Goal: Feedback & Contribution: Submit feedback/report problem

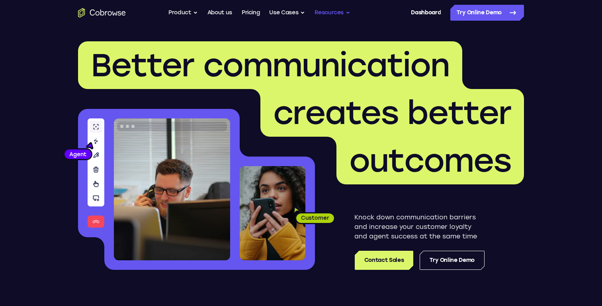
click at [341, 11] on button "Resources" at bounding box center [332, 13] width 36 height 16
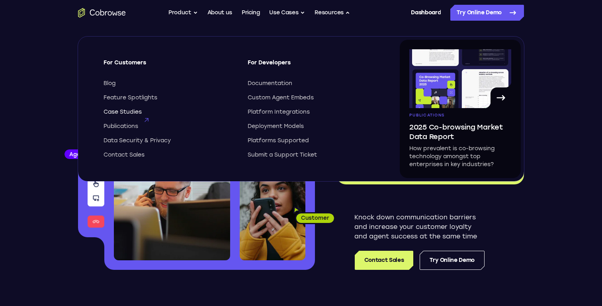
click at [140, 109] on span "Case Studies" at bounding box center [122, 112] width 38 height 8
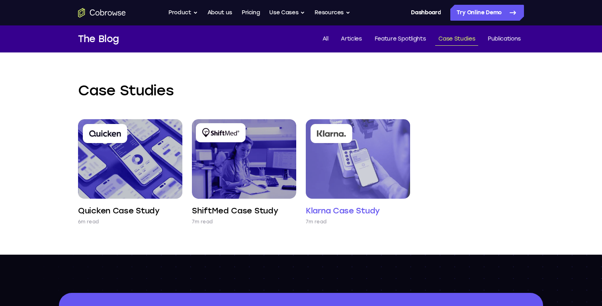
click at [367, 172] on img at bounding box center [358, 159] width 104 height 80
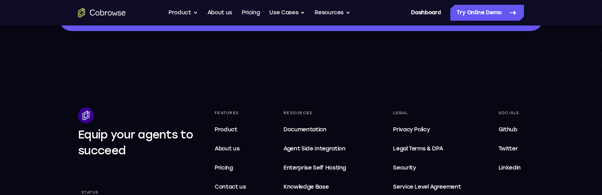
scroll to position [339, 0]
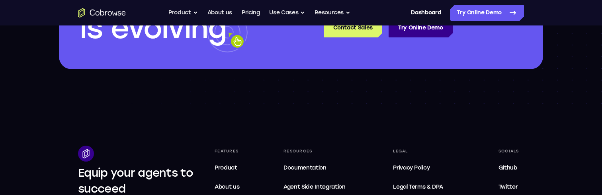
click at [101, 11] on icon "Go to the home page" at bounding box center [102, 13] width 48 height 10
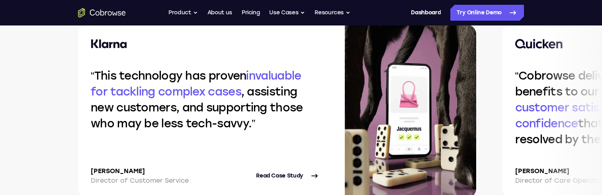
scroll to position [1696, 0]
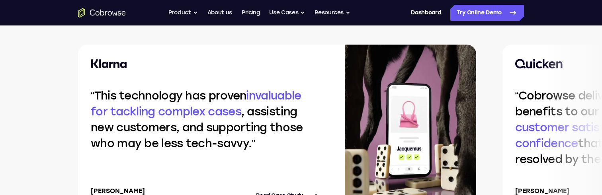
click at [395, 109] on img at bounding box center [410, 132] width 131 height 174
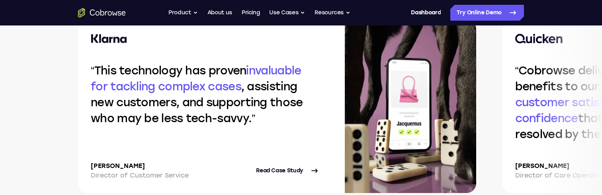
scroll to position [1740, 0]
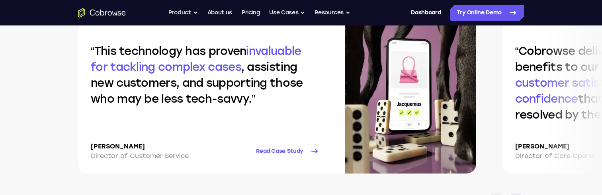
click at [290, 149] on link "Read Case Study" at bounding box center [287, 151] width 63 height 19
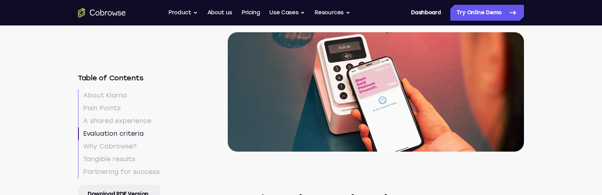
scroll to position [1056, 0]
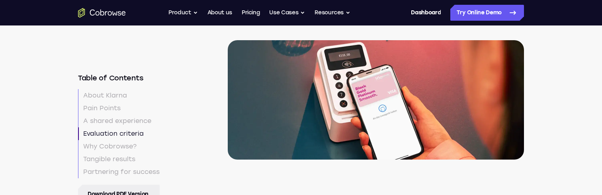
click at [98, 15] on icon "Go to the home page" at bounding box center [98, 13] width 4 height 4
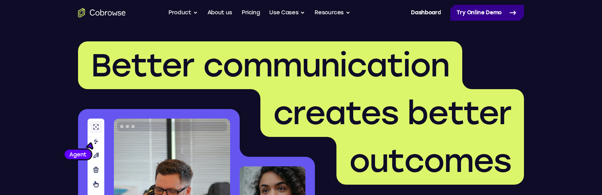
click at [499, 15] on link "Try Online Demo" at bounding box center [487, 13] width 74 height 16
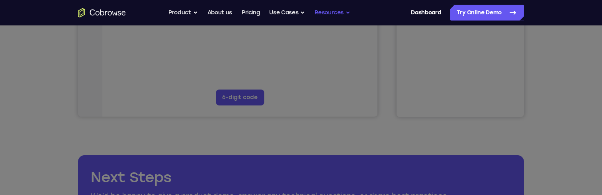
click at [337, 14] on button "Resources" at bounding box center [332, 13] width 36 height 16
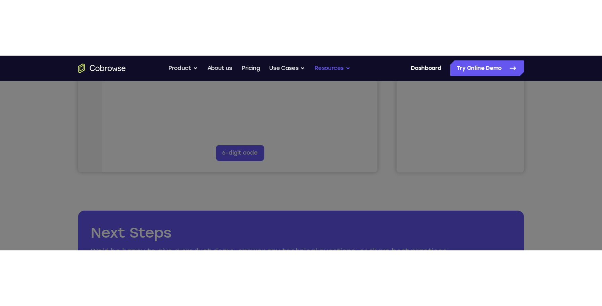
scroll to position [254, 0]
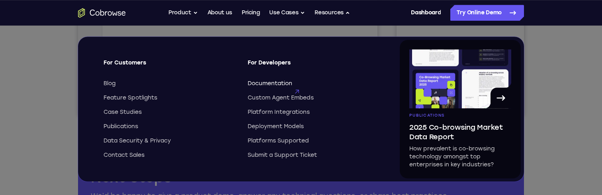
click at [276, 81] on span "Documentation" at bounding box center [270, 84] width 45 height 8
click at [329, 13] on button "Resources" at bounding box center [332, 13] width 36 height 16
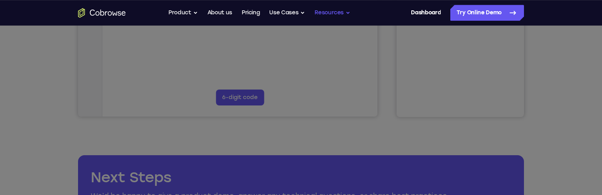
click at [329, 13] on button "Resources" at bounding box center [332, 13] width 36 height 16
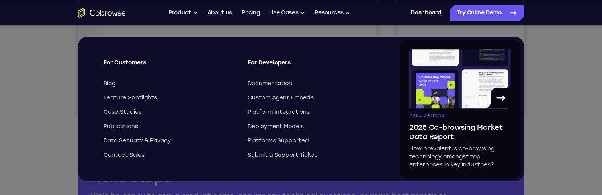
click at [555, 68] on icon at bounding box center [301, 48] width 602 height 296
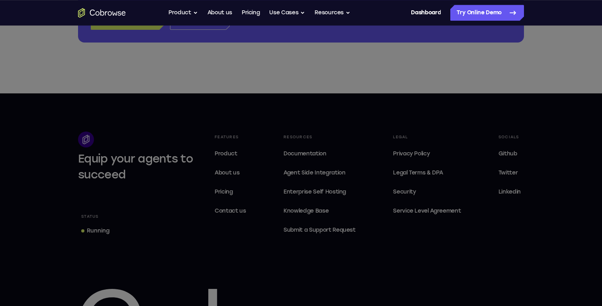
scroll to position [556, 0]
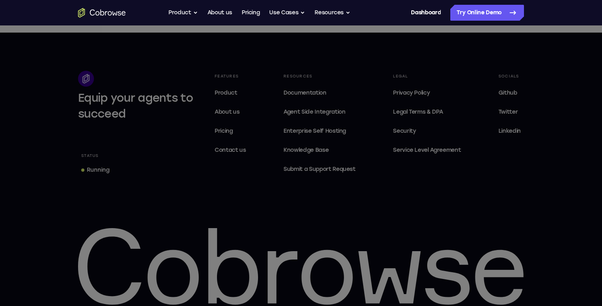
scroll to position [517, 0]
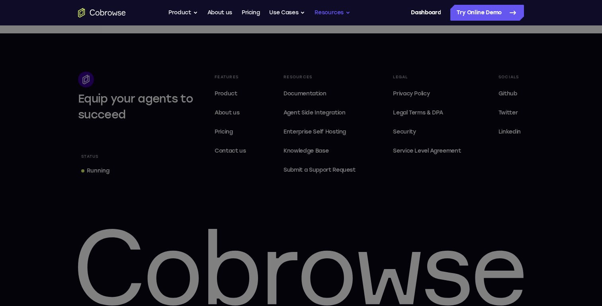
click at [322, 12] on button "Resources" at bounding box center [332, 13] width 36 height 16
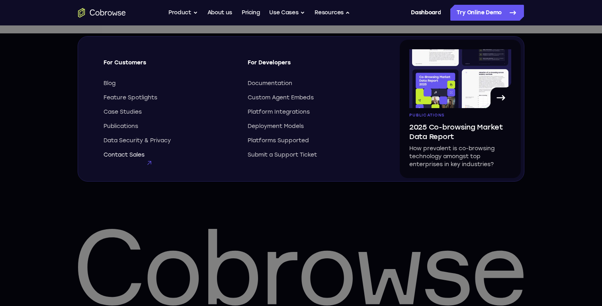
click at [127, 155] on span "Contact Sales" at bounding box center [123, 155] width 41 height 8
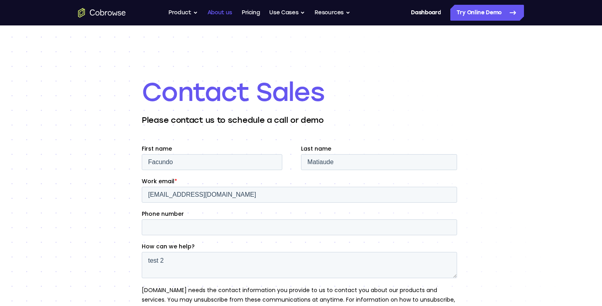
click at [226, 14] on link "About us" at bounding box center [219, 13] width 25 height 16
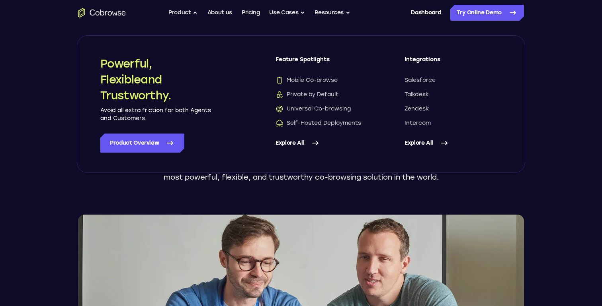
click at [183, 12] on button "Product" at bounding box center [182, 13] width 29 height 16
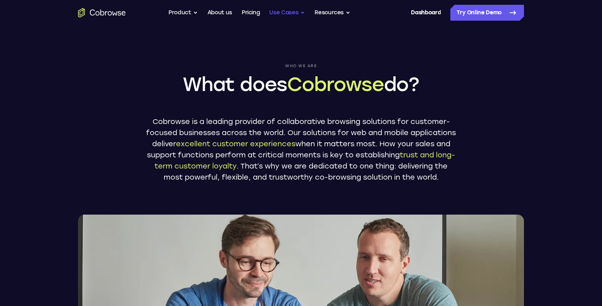
click at [291, 12] on button "Use Cases" at bounding box center [287, 13] width 36 height 16
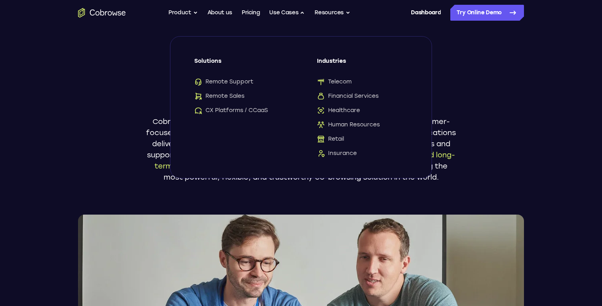
click at [356, 16] on div "Go back Powerful, Flexible and Trustworthy. Avoid all extra friction for both A…" at bounding box center [300, 13] width 509 height 16
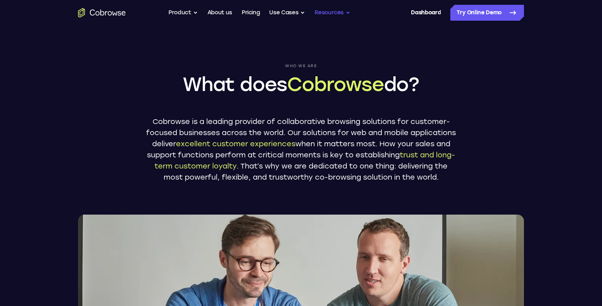
click at [339, 15] on button "Resources" at bounding box center [332, 13] width 36 height 16
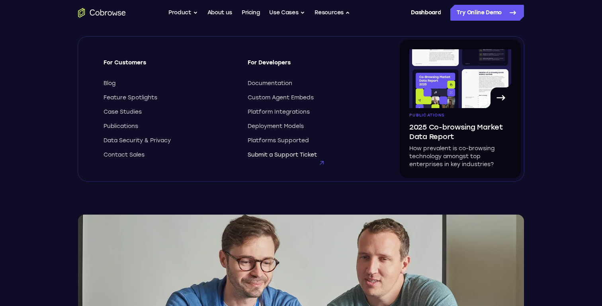
click at [294, 158] on span "Submit a Support Ticket" at bounding box center [282, 155] width 69 height 8
